Goal: Task Accomplishment & Management: Complete application form

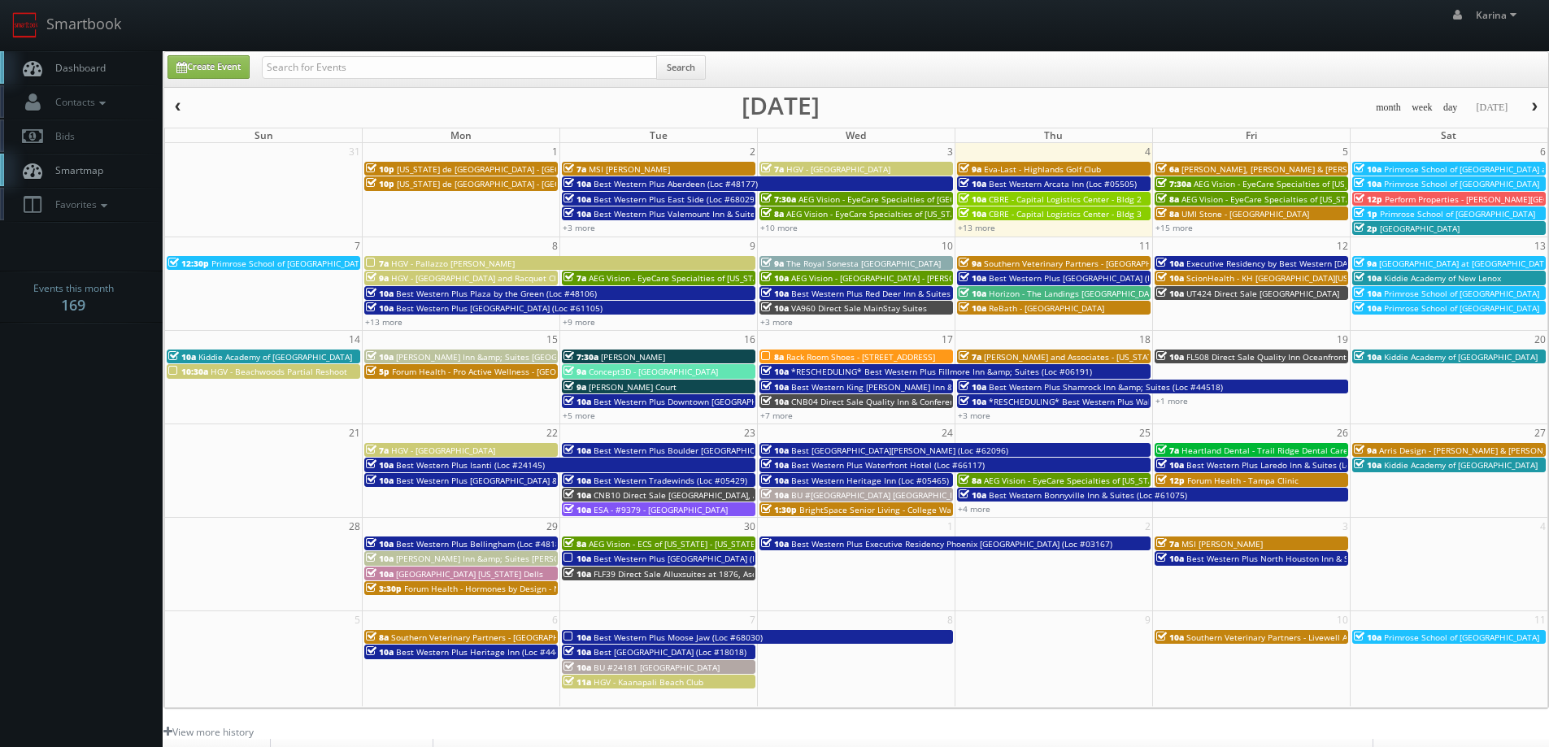
click at [109, 63] on link "Dashboard" at bounding box center [81, 67] width 163 height 33
click at [216, 67] on link "Create Event" at bounding box center [208, 67] width 82 height 24
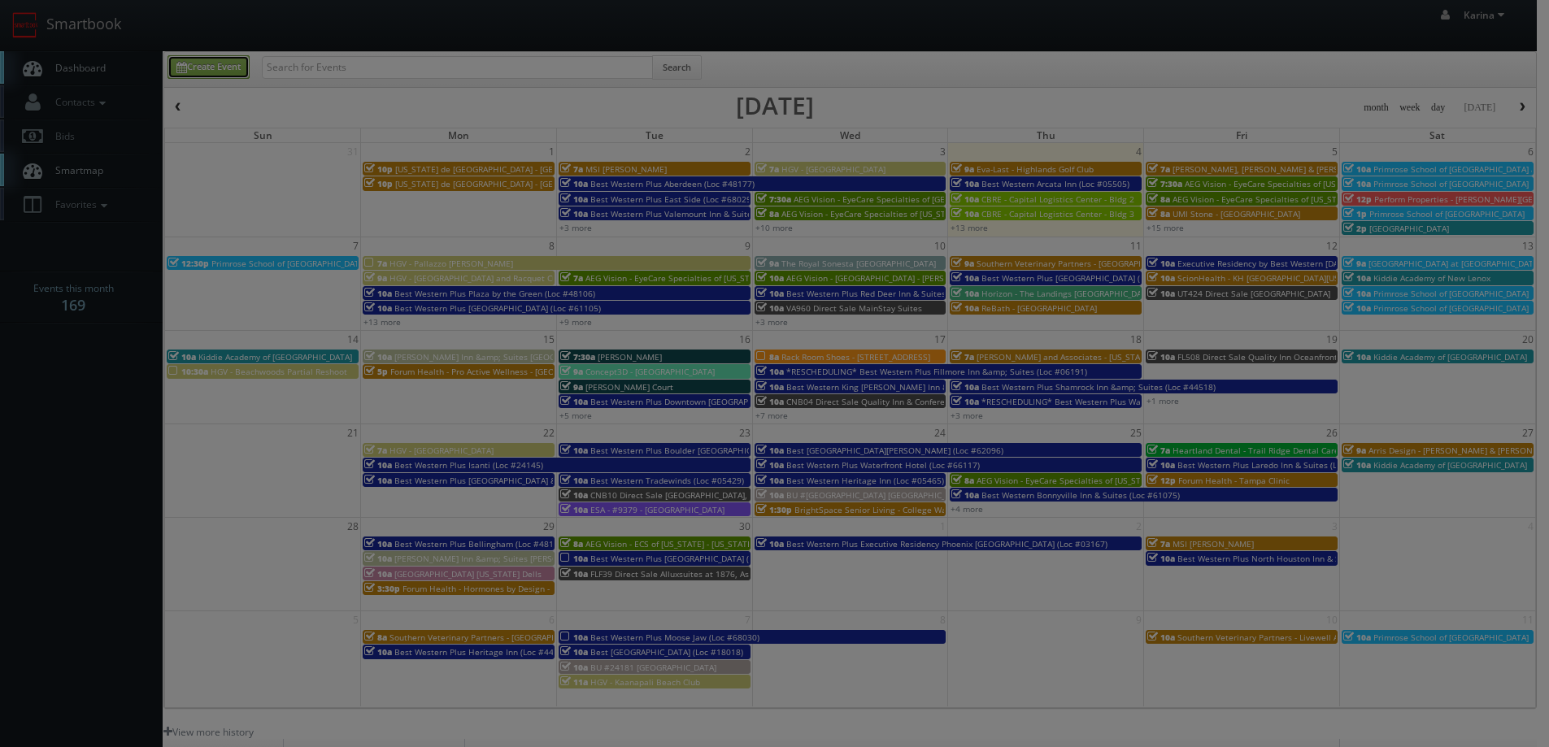
type input "09/04/2025"
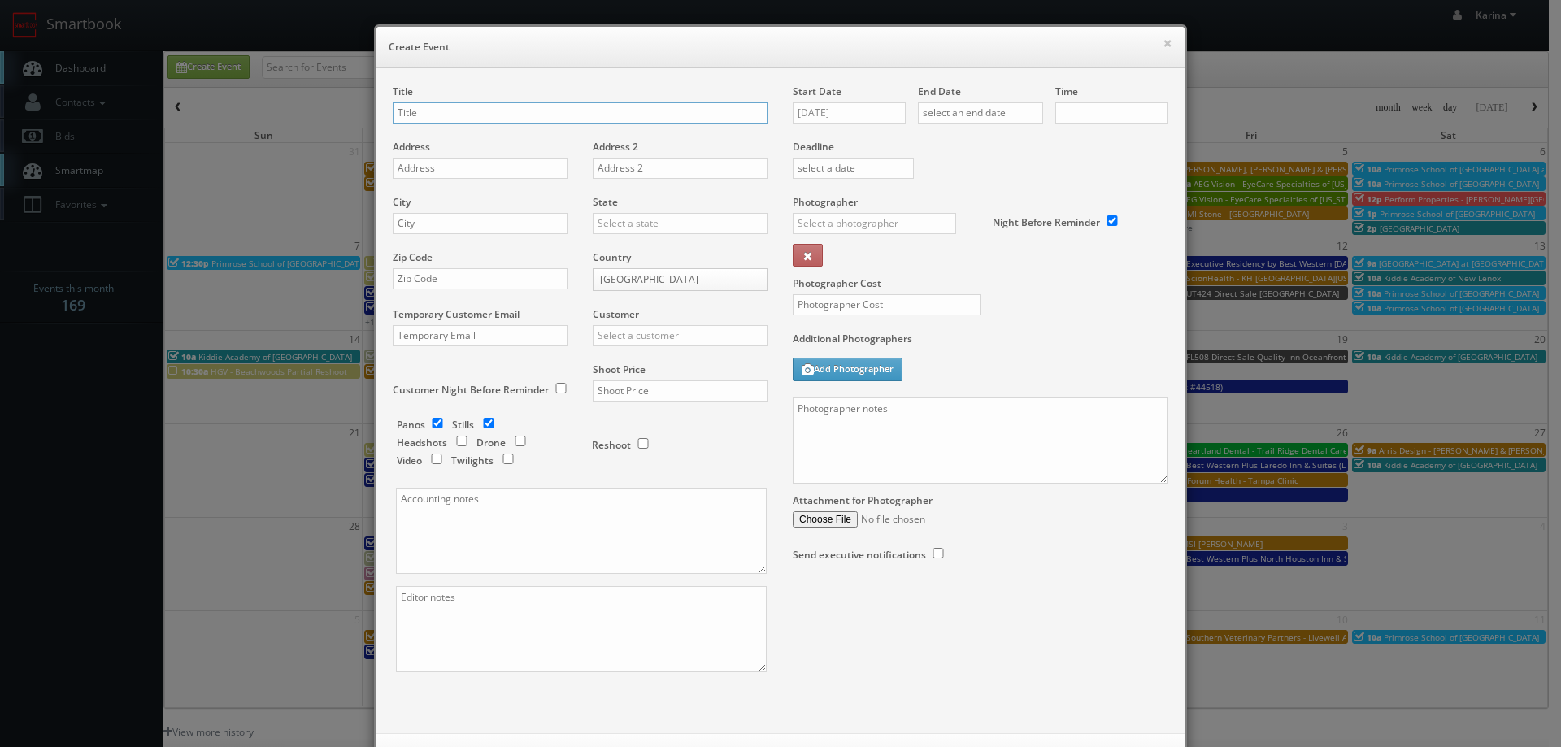
checkbox input "true"
type input "10:00am"
checkbox input "true"
paste input "AEG Vision - EyeCare Specialties of Washington – Cascade Family Eye Care"
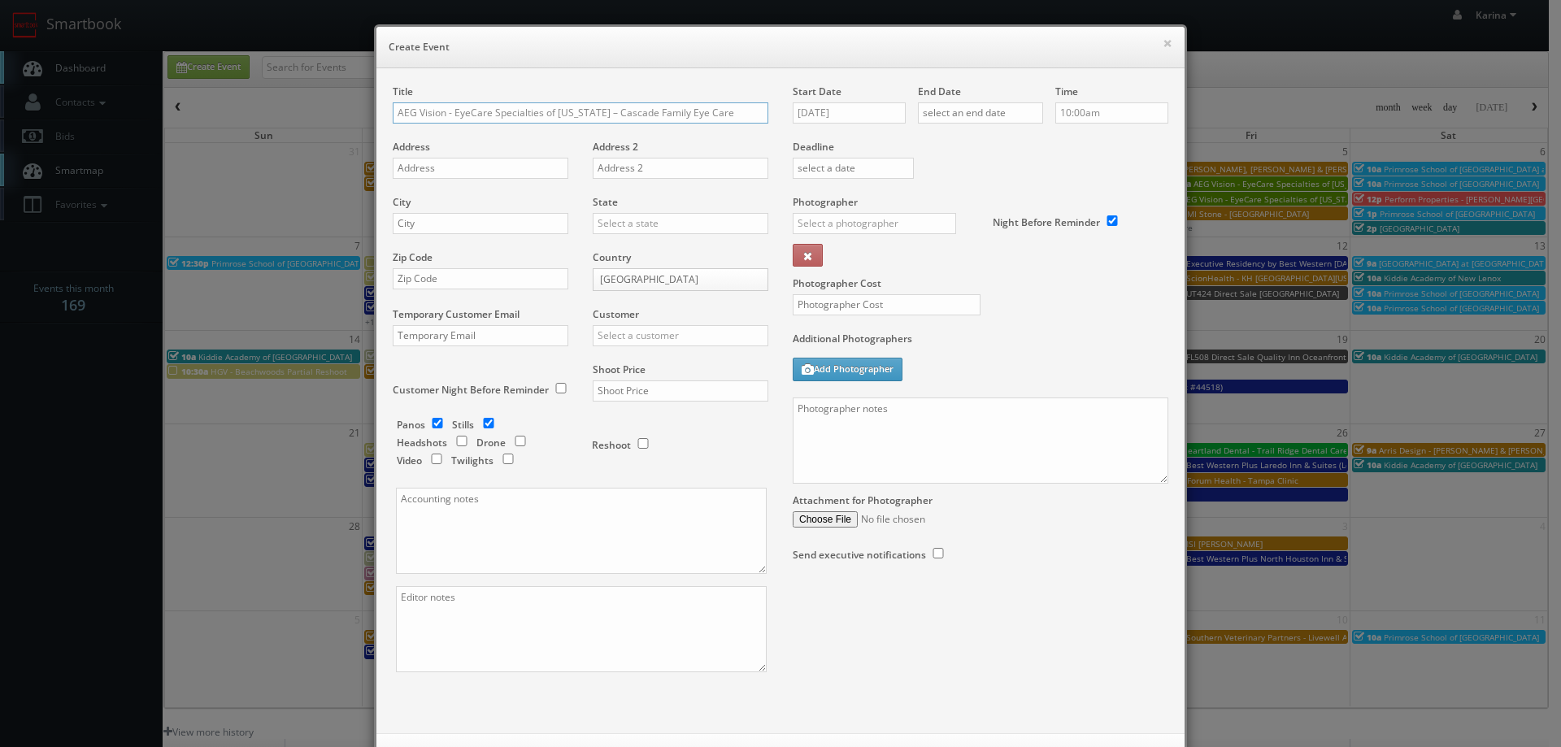
type input "AEG Vision - EyeCare Specialties of Washington – Cascade Family Eye Care"
click at [424, 161] on input "text" at bounding box center [481, 168] width 176 height 21
click at [470, 161] on input "text" at bounding box center [481, 168] width 176 height 21
paste input "9623 32nd Street, SE Ste D-121"
type input "9623 32nd Street, SE Ste D-121"
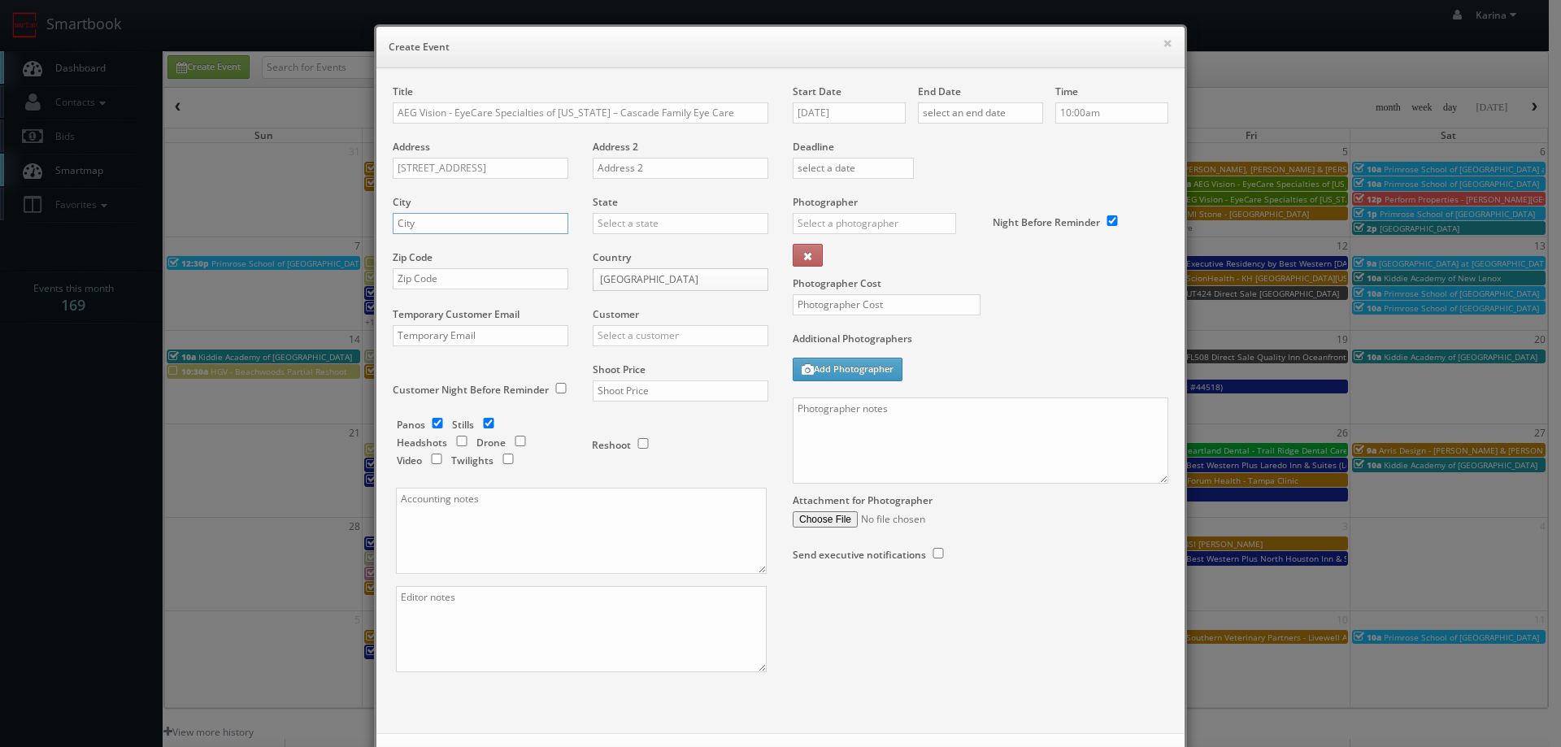
click at [439, 228] on input "text" at bounding box center [481, 223] width 176 height 21
type input "Lake Stevens"
click at [630, 248] on div "[US_STATE]" at bounding box center [680, 250] width 174 height 27
type input "[US_STATE]"
click at [433, 287] on input "text" at bounding box center [481, 278] width 176 height 21
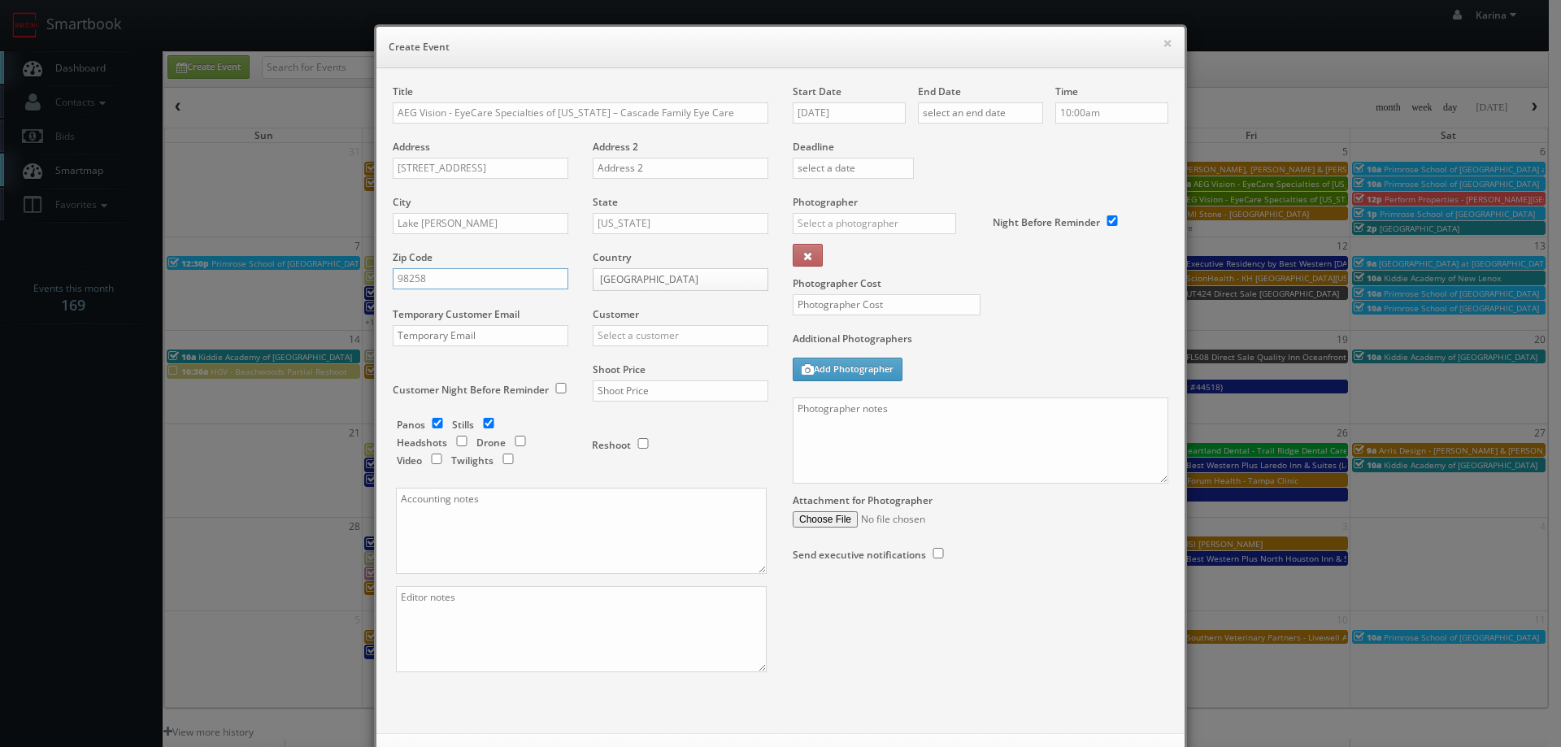
type input "98258"
click at [663, 338] on input "text" at bounding box center [681, 335] width 176 height 21
click at [633, 362] on div "AEG Vision" at bounding box center [680, 362] width 174 height 27
type input "AEG Vision"
click at [436, 427] on input "checkbox" at bounding box center [437, 423] width 24 height 11
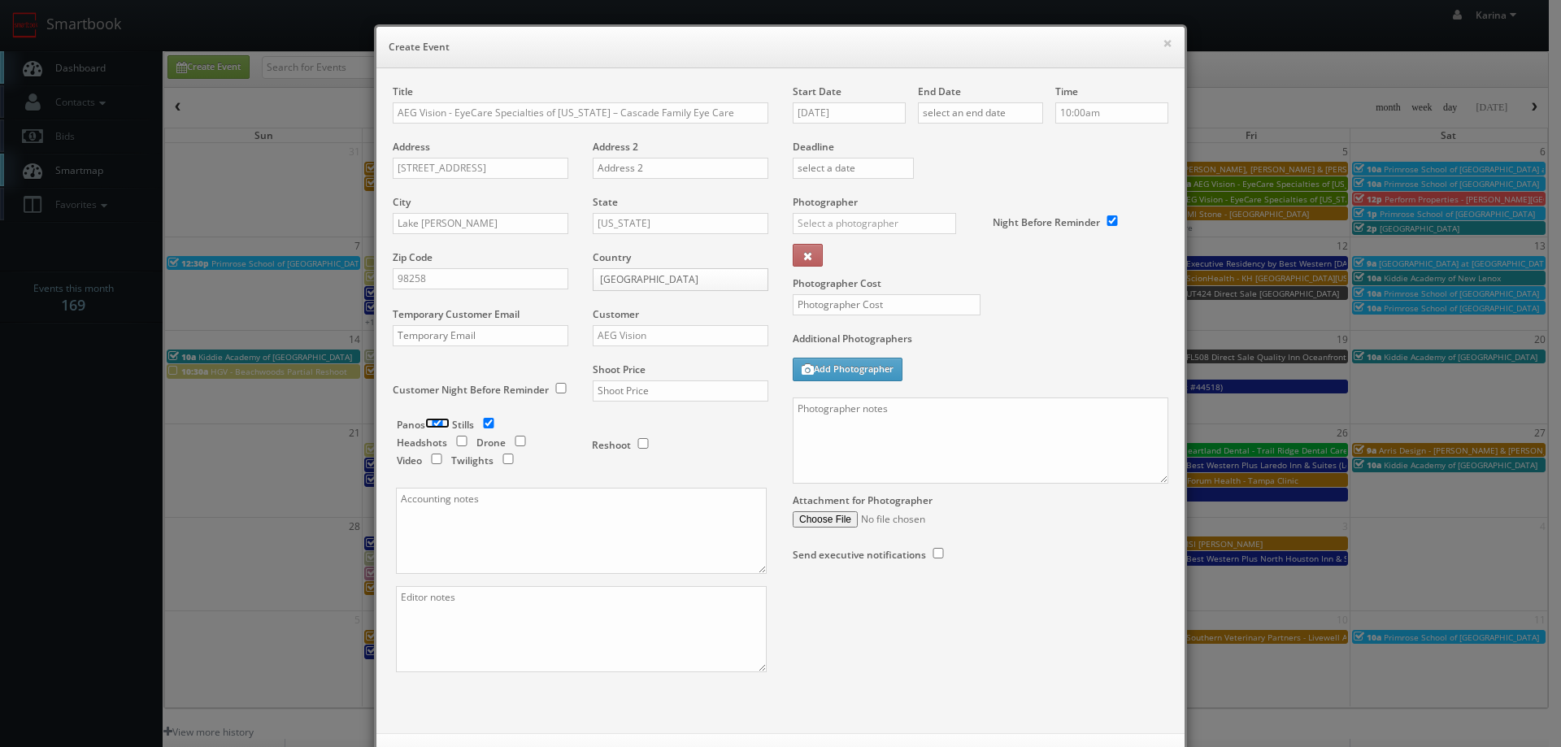
checkbox input "false"
click at [454, 443] on input "checkbox" at bounding box center [462, 441] width 24 height 11
checkbox input "true"
click at [621, 391] on input "text" at bounding box center [681, 390] width 176 height 21
type input "600"
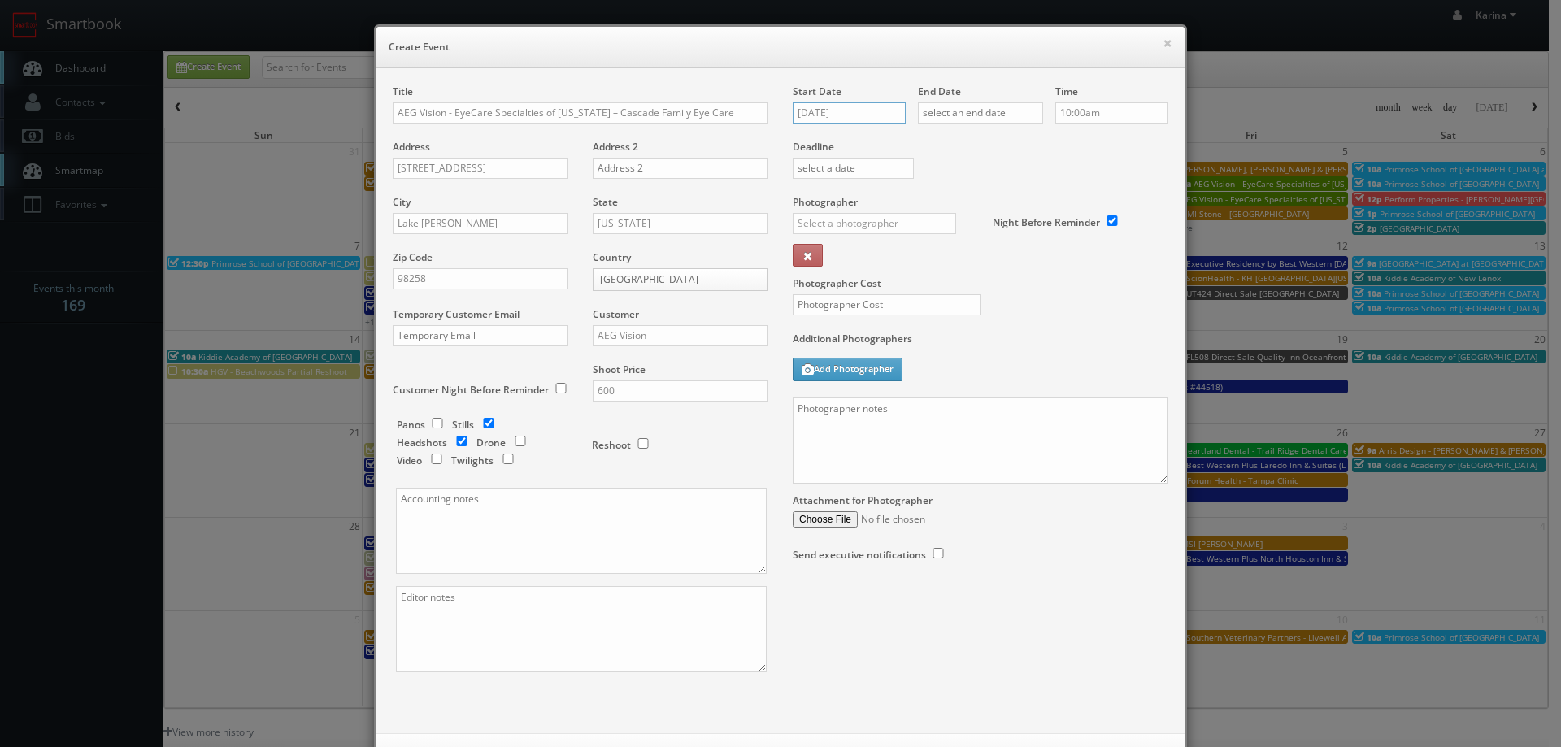
click at [843, 110] on input "09/04/2025" at bounding box center [849, 112] width 113 height 21
click at [916, 211] on td "12" at bounding box center [920, 214] width 21 height 24
type input "09/12/2025"
click at [946, 115] on input "text" at bounding box center [980, 112] width 125 height 21
click at [1045, 211] on td "12" at bounding box center [1045, 214] width 21 height 24
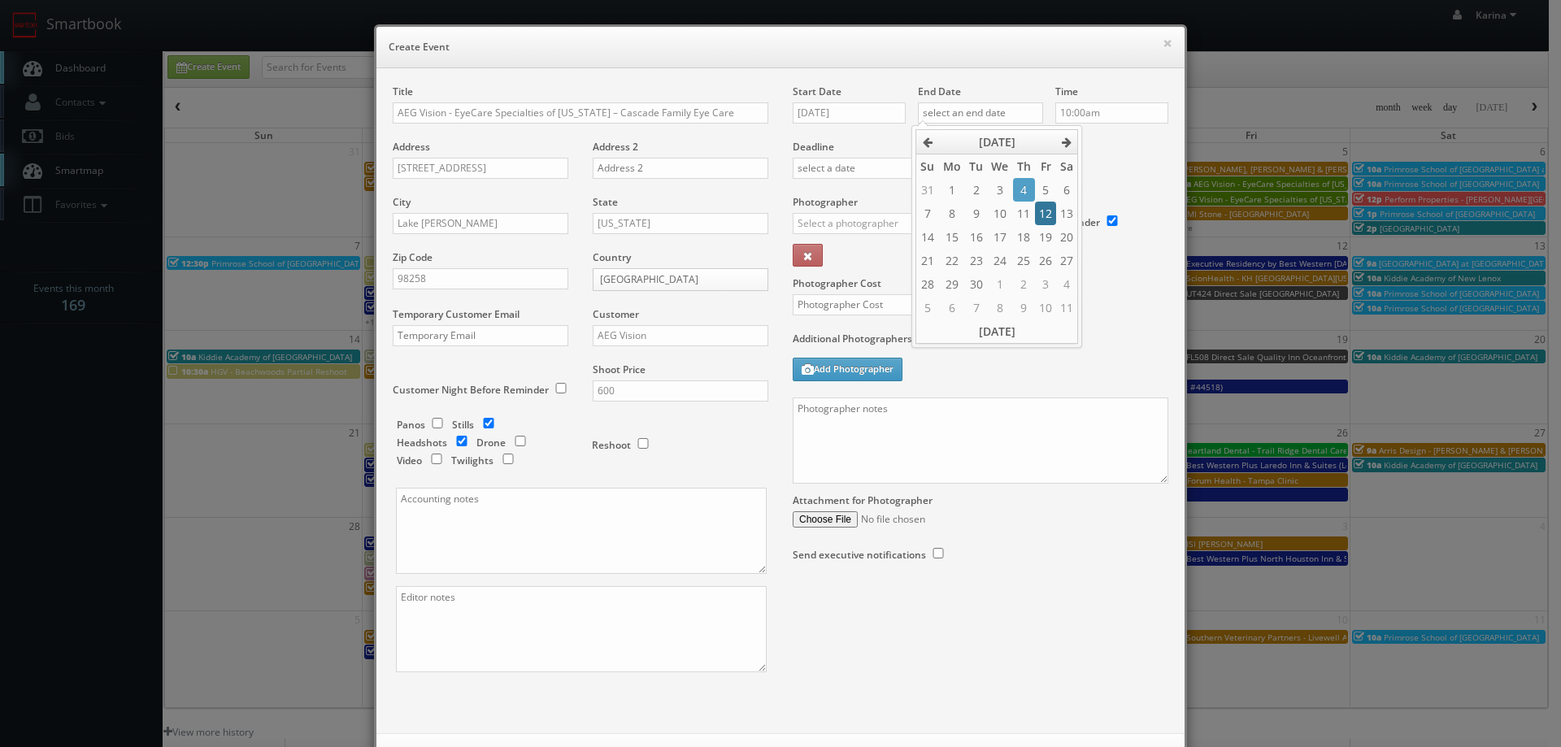
type input "09/12/2025"
click at [1082, 116] on input "10:00am" at bounding box center [1111, 112] width 113 height 21
type input "12:30pm"
click at [1089, 238] on li "12:30pm" at bounding box center [1080, 241] width 62 height 19
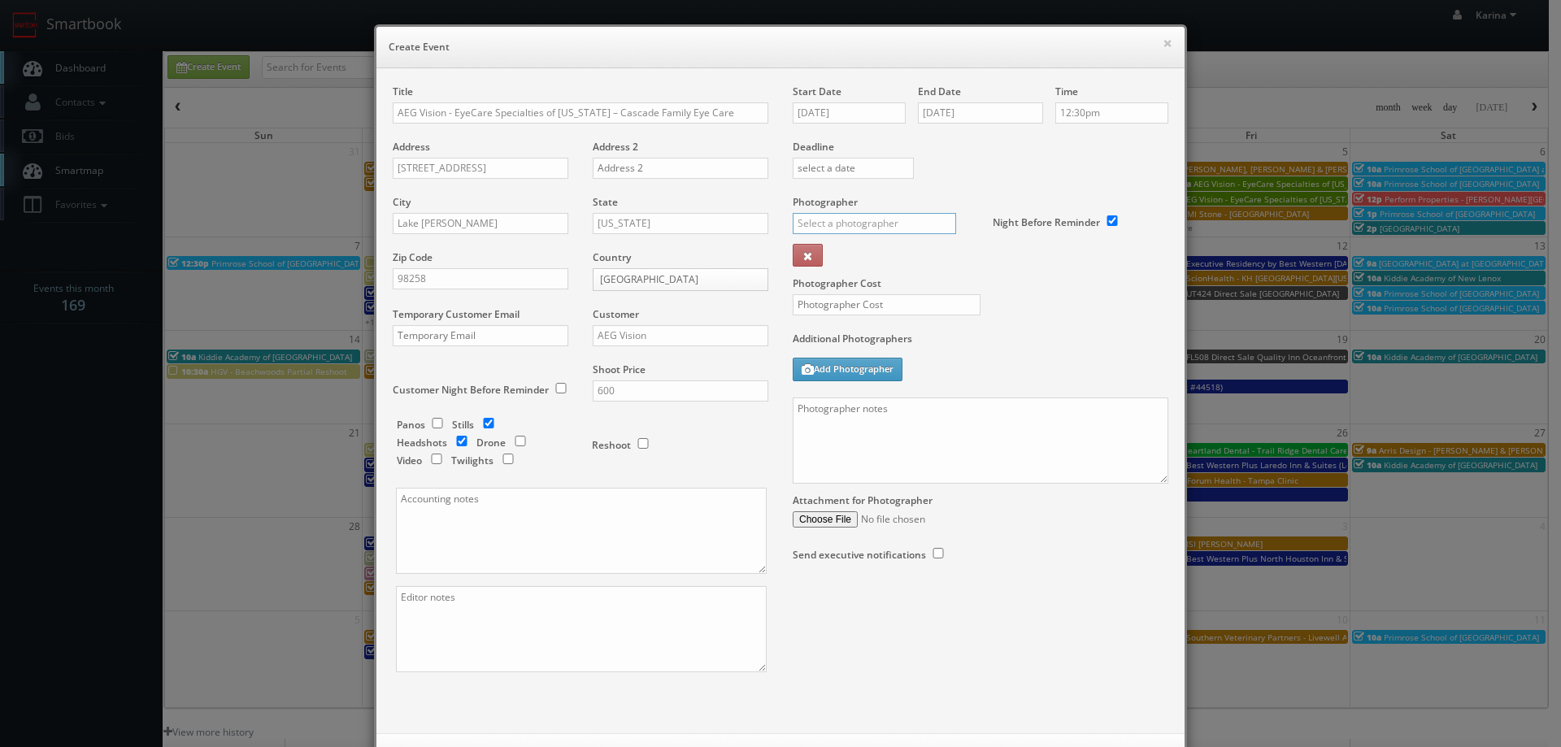
click at [836, 231] on input "text" at bounding box center [874, 223] width 163 height 21
click at [860, 283] on div "Sean Henderson" at bounding box center [880, 286] width 174 height 27
type input "Sean Henderson"
click at [855, 314] on input "text" at bounding box center [887, 304] width 188 height 21
type input "325"
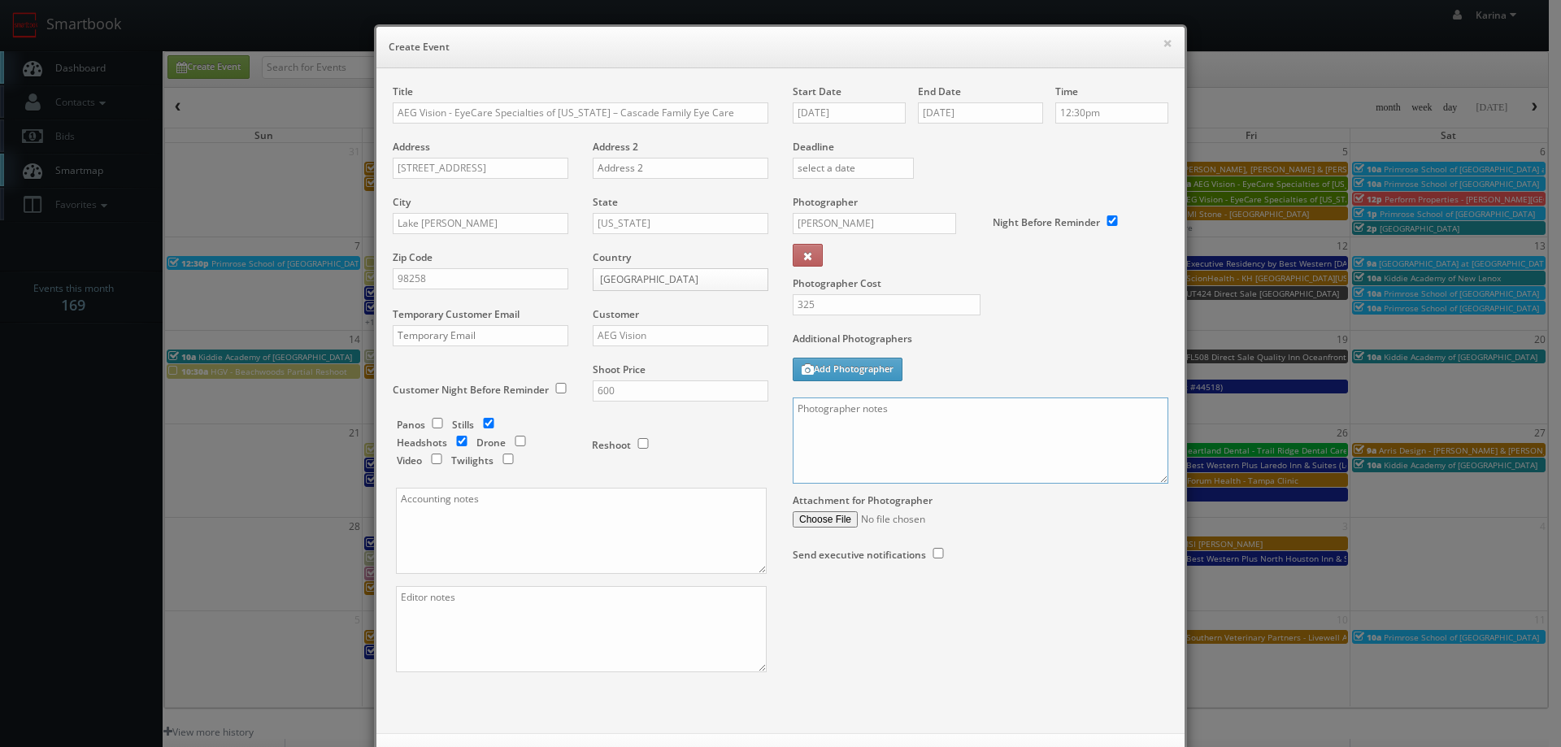
click at [941, 416] on textarea at bounding box center [981, 441] width 376 height 86
click at [915, 407] on textarea at bounding box center [981, 441] width 376 height 86
paste textarea "Shannon Guertin"
click at [151, 450] on div "× Create Event Title AEG Vision - EyeCare Specialties of Washington – Cascade F…" at bounding box center [780, 373] width 1561 height 747
click at [826, 437] on textarea "On site contact: Shannon Guertin 425-418-8688" at bounding box center [981, 441] width 376 height 86
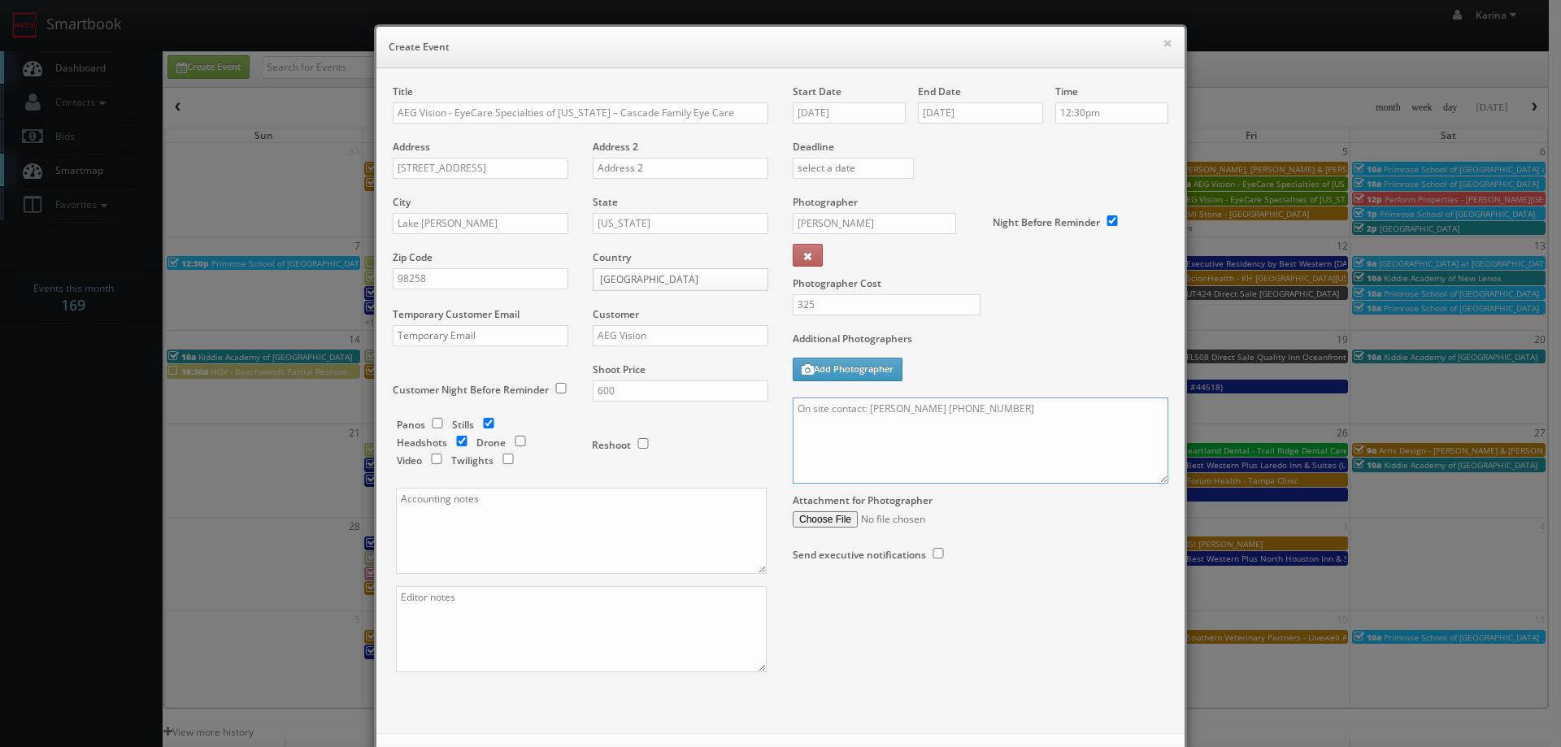
paste textarea "Stills only. We need to deliver 5 stills to the client so we ask that you captu…"
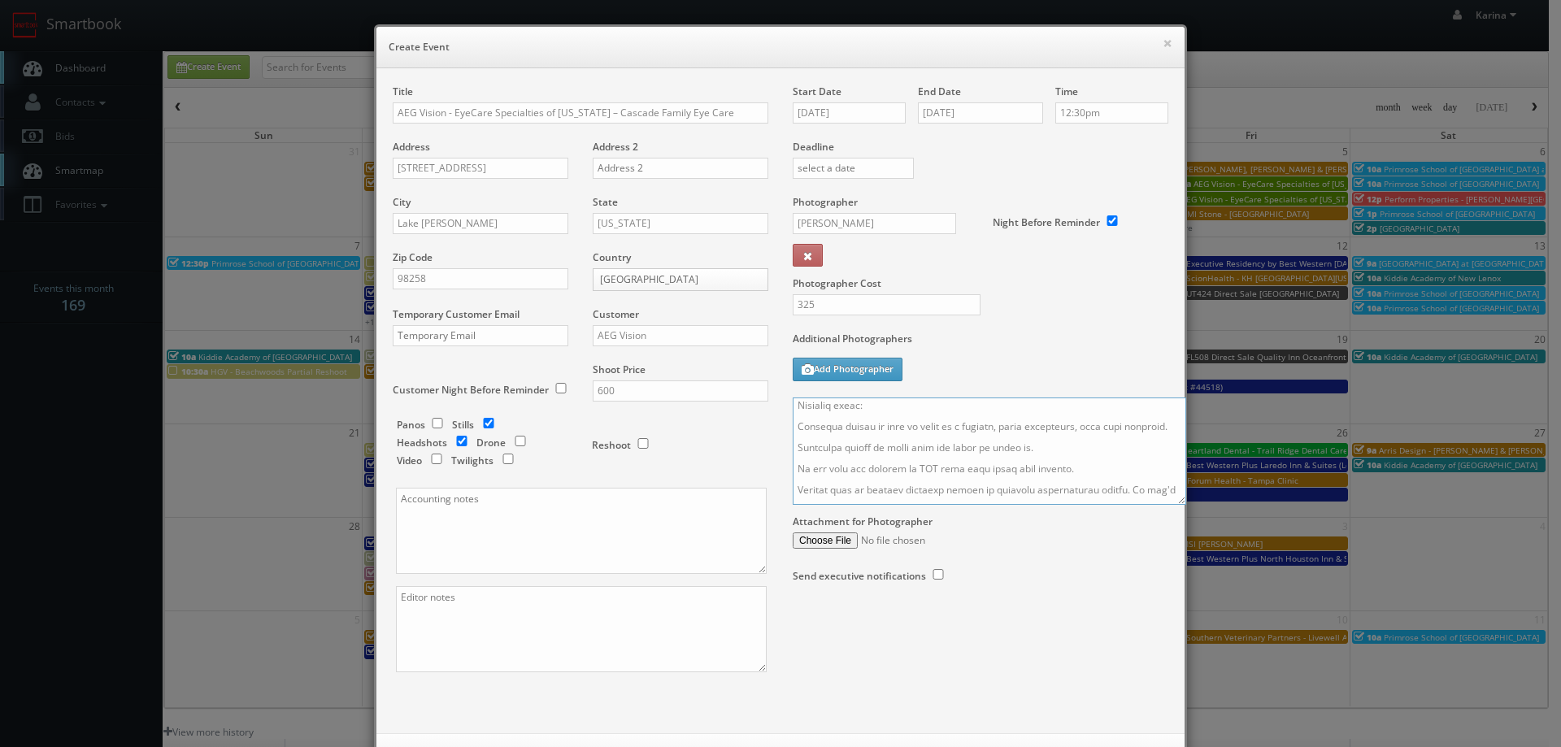
drag, startPoint x: 1154, startPoint y: 481, endPoint x: 1279, endPoint y: 647, distance: 207.3
click at [1186, 505] on textarea at bounding box center [989, 451] width 393 height 107
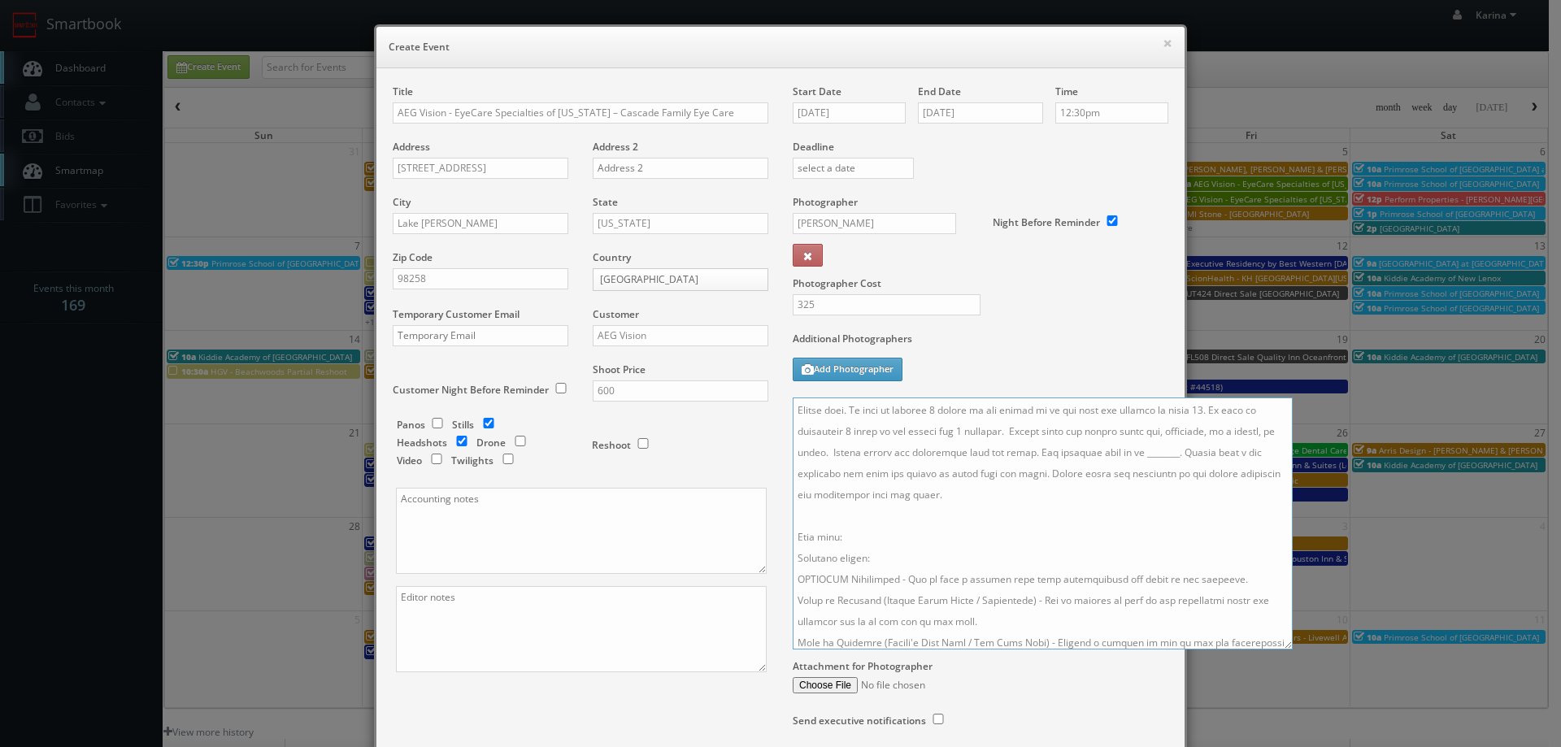
scroll to position [0, 0]
click at [1171, 479] on textarea at bounding box center [1043, 524] width 500 height 252
click at [1181, 537] on textarea at bounding box center [1043, 524] width 500 height 252
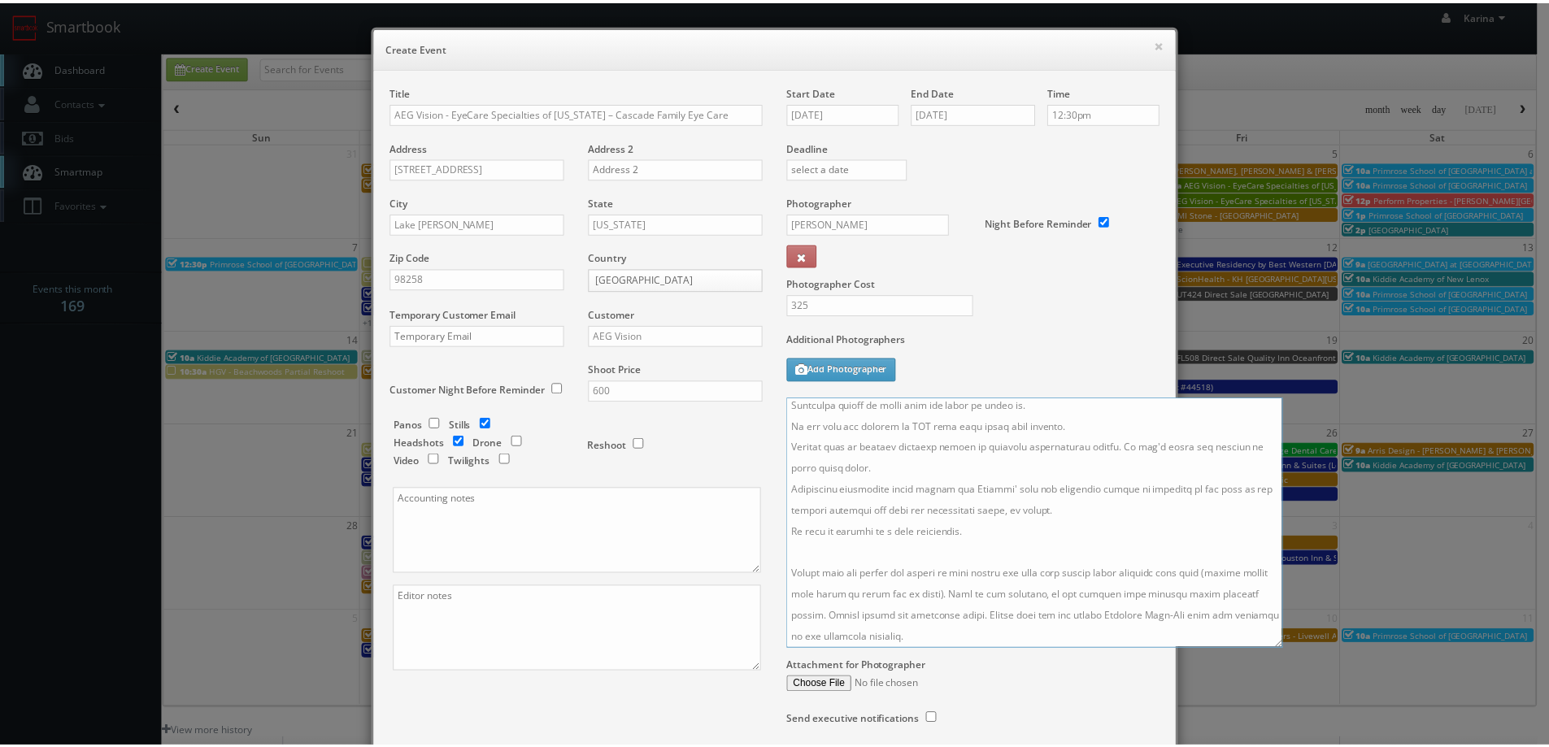
scroll to position [128, 0]
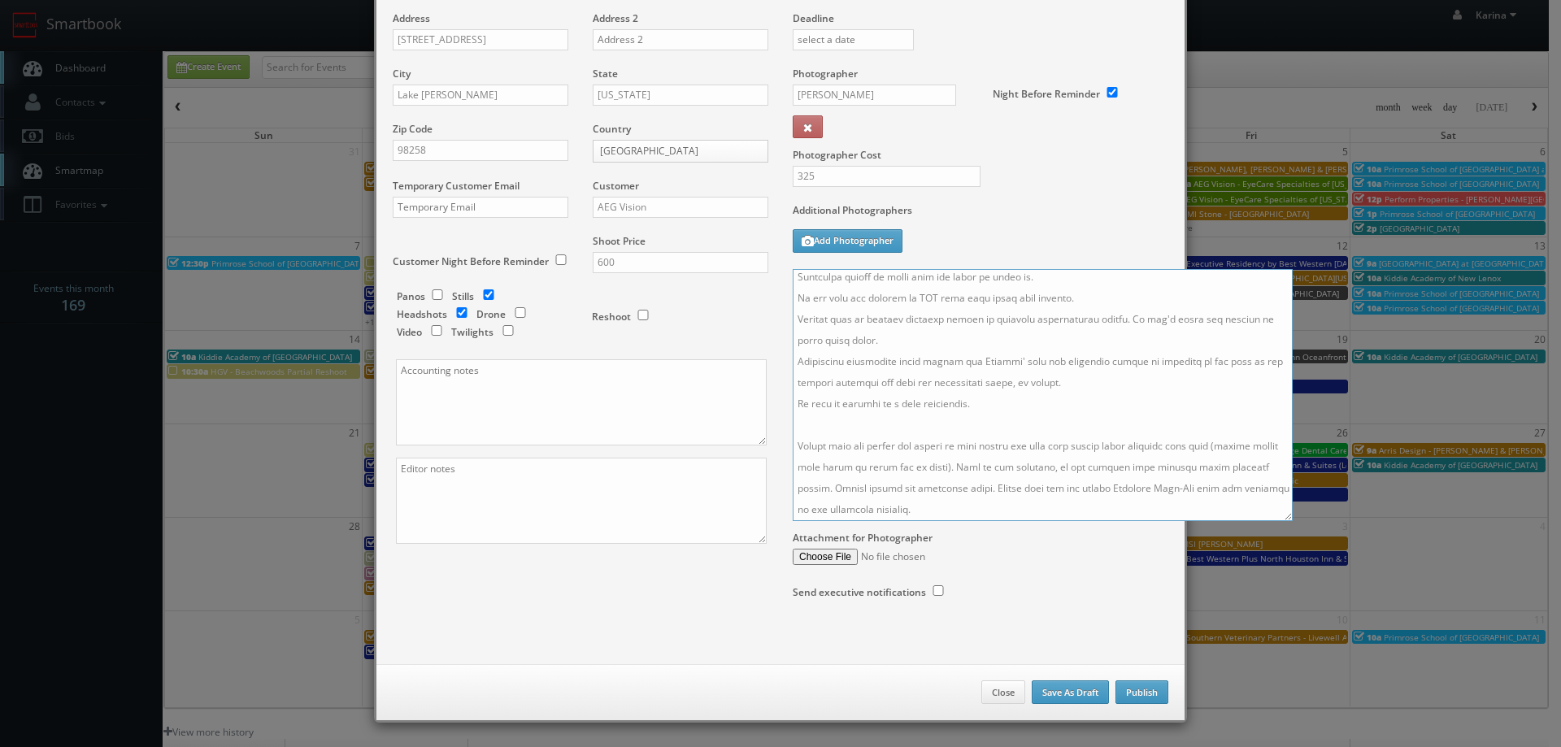
type textarea "On site contact: Shannon Guertin 425-418-8688 Stills only. We need to deliver 5…"
click at [1124, 689] on button "Publish" at bounding box center [1141, 692] width 53 height 24
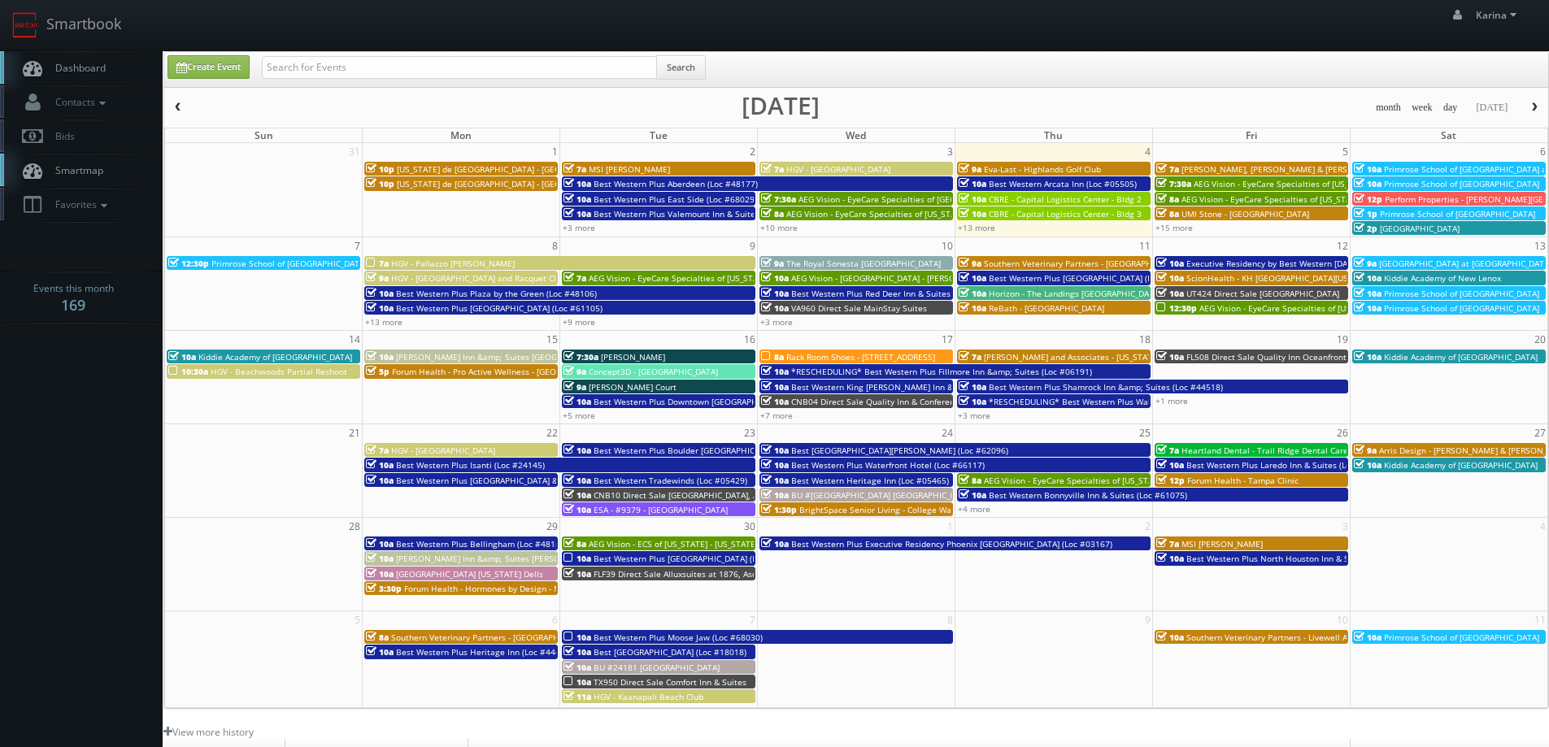
click at [86, 399] on body "Smartbook Toggle Side Navigation Toggle Top Navigation Karina Karina Profile Lo…" at bounding box center [774, 521] width 1549 height 1043
click at [72, 70] on span "Dashboard" at bounding box center [76, 68] width 59 height 14
